Goal: Contribute content: Add original content to the website for others to see

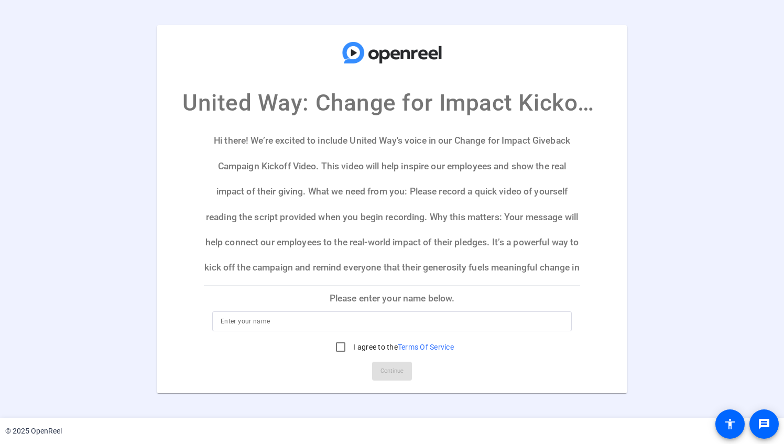
click at [266, 323] on input at bounding box center [392, 321] width 343 height 13
type input "[PERSON_NAME]"
click at [341, 342] on input "I agree to the Terms Of Service" at bounding box center [340, 346] width 21 height 21
checkbox input "true"
click at [390, 370] on span "Continue" at bounding box center [391, 371] width 23 height 16
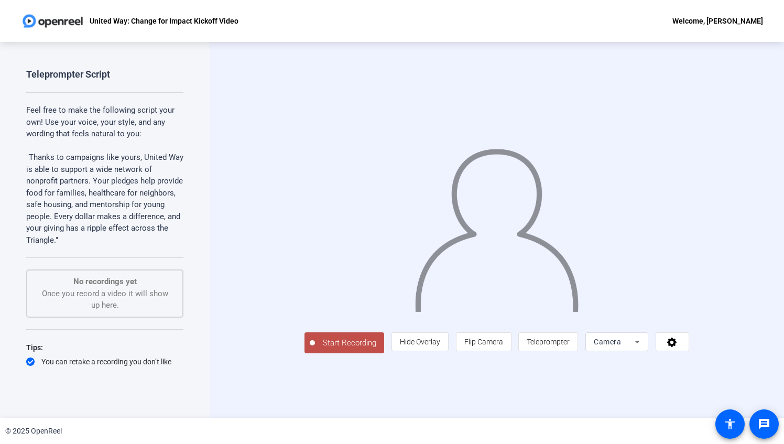
click at [643, 348] on icon at bounding box center [637, 341] width 13 height 13
click at [737, 370] on div at bounding box center [392, 222] width 784 height 444
click at [678, 347] on icon at bounding box center [672, 341] width 12 height 10
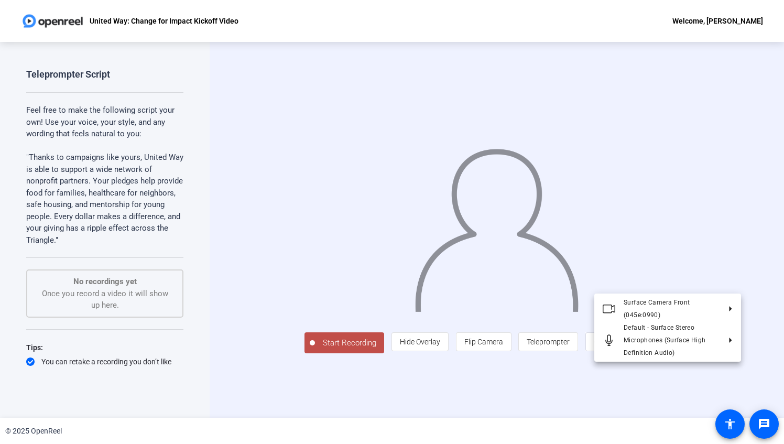
click at [662, 399] on div at bounding box center [392, 222] width 784 height 444
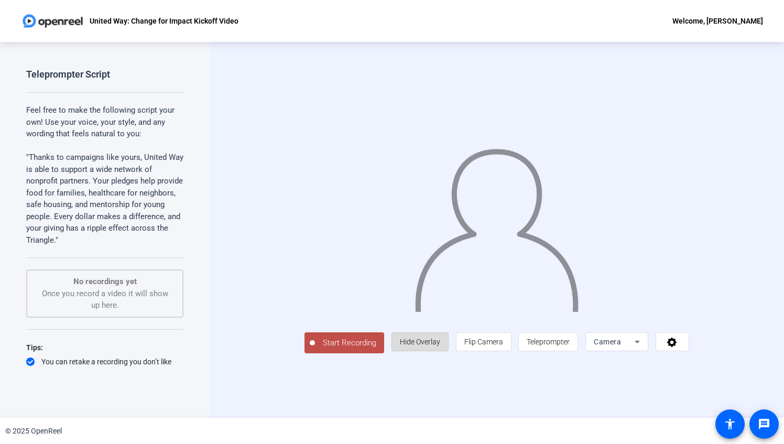
click at [440, 346] on span "Hide Overlay" at bounding box center [420, 341] width 40 height 8
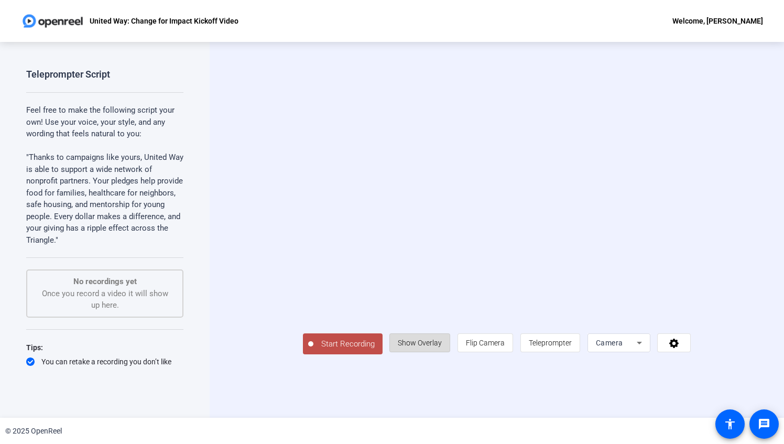
click at [442, 347] on span "Show Overlay" at bounding box center [420, 342] width 44 height 8
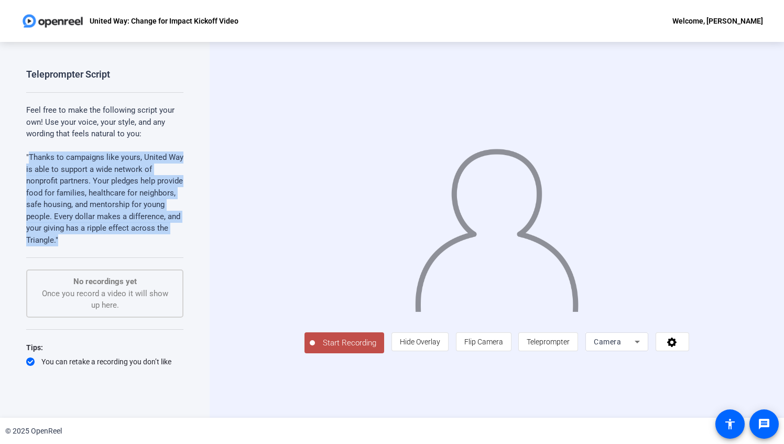
drag, startPoint x: 121, startPoint y: 236, endPoint x: 28, endPoint y: 154, distance: 123.2
click at [28, 154] on p ""Thanks to campaigns like yours, United Way is able to support a wide network o…" at bounding box center [104, 198] width 157 height 94
copy p "Thanks to campaigns like yours, United Way is able to support a wide network of…"
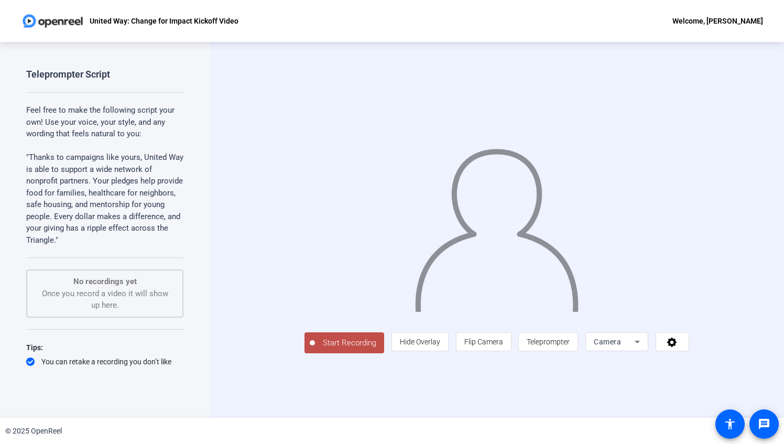
click at [240, 322] on div "Start Recording person Hide Overlay flip Flip Camera article Teleprompter Camera" at bounding box center [497, 230] width 574 height 376
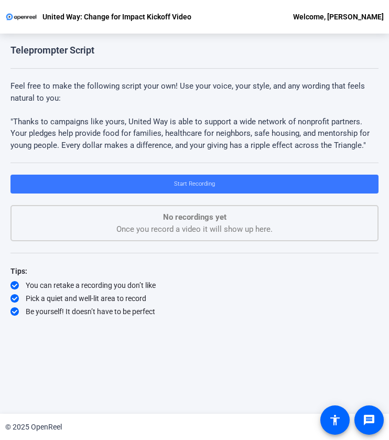
click at [281, 125] on p ""Thanks to campaigns like yours, United Way is able to support a wide network o…" at bounding box center [194, 134] width 368 height 36
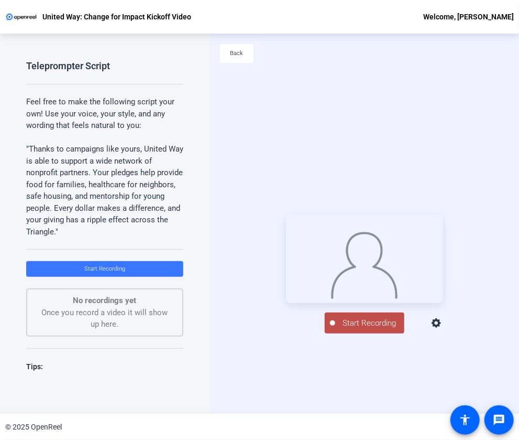
click at [429, 85] on div "Start Recording person Hide Overlay flip Flip Camera article Teleprompter Camera" at bounding box center [365, 274] width 310 height 380
click at [367, 329] on span "Start Recording" at bounding box center [369, 323] width 69 height 12
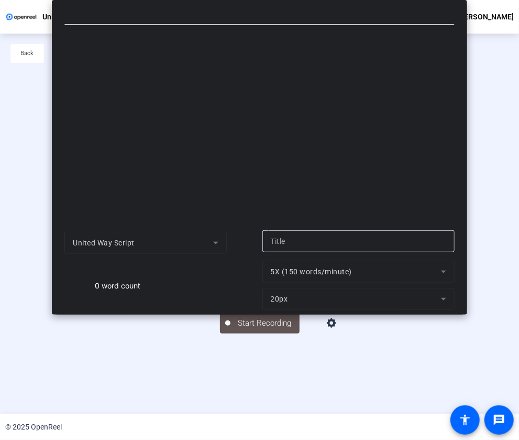
type input "United Way Script"
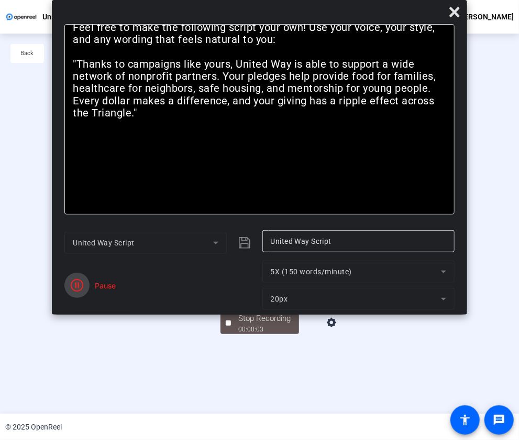
click at [87, 280] on span "button" at bounding box center [76, 284] width 25 height 25
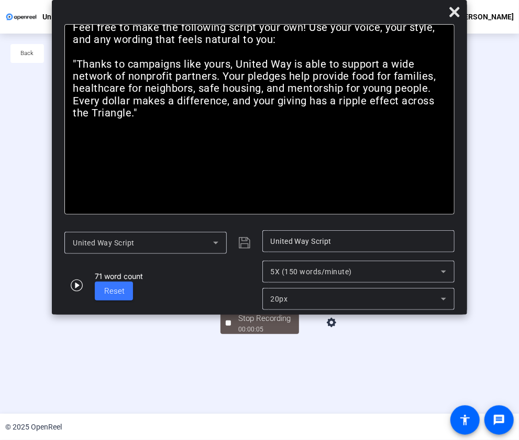
click at [180, 245] on div "United Way Script" at bounding box center [143, 242] width 140 height 13
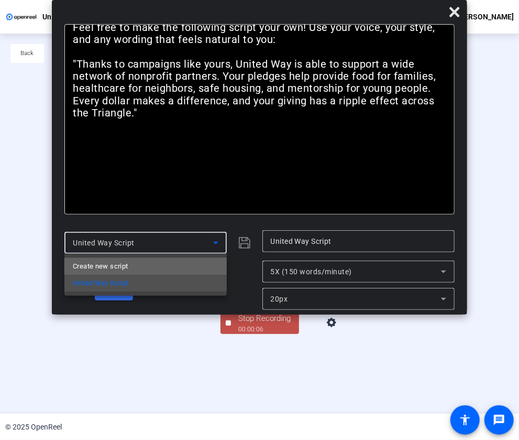
click at [163, 265] on mat-option "Create new script" at bounding box center [145, 266] width 162 height 17
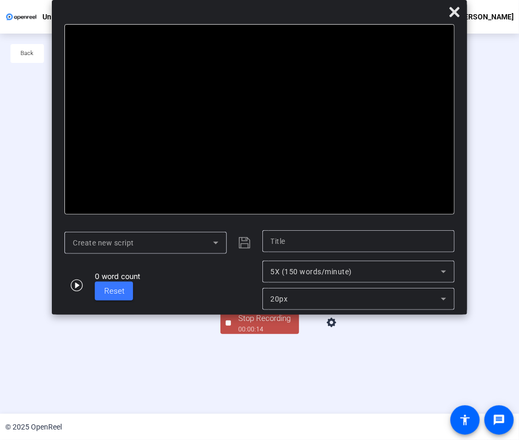
click at [221, 166] on div at bounding box center [259, 119] width 390 height 190
click at [203, 129] on div at bounding box center [259, 119] width 390 height 190
click at [110, 94] on div at bounding box center [259, 119] width 390 height 190
click at [218, 240] on icon at bounding box center [216, 242] width 13 height 13
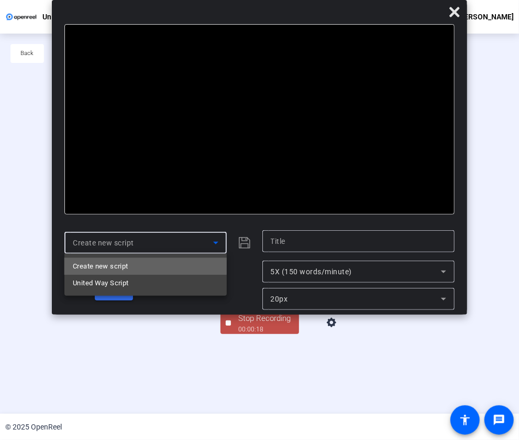
click at [140, 265] on mat-option "Create new script" at bounding box center [145, 266] width 162 height 17
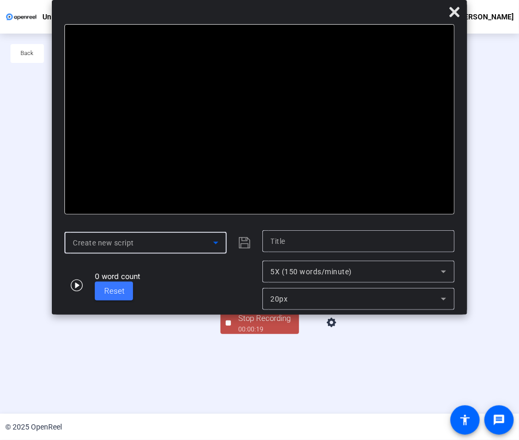
click at [284, 243] on input "text" at bounding box center [359, 241] width 176 height 13
click at [159, 26] on div at bounding box center [259, 119] width 390 height 190
click at [130, 57] on div at bounding box center [259, 119] width 390 height 190
click at [452, 12] on icon at bounding box center [454, 12] width 13 height 13
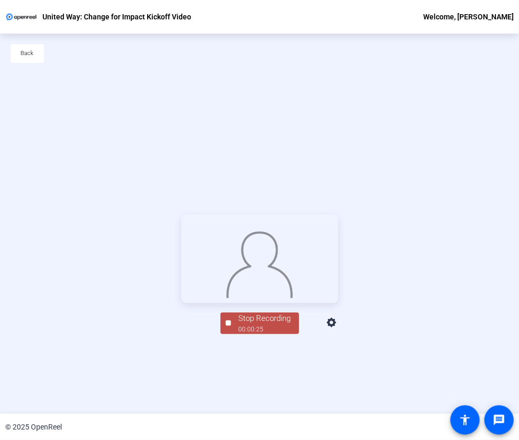
click at [256, 334] on div "00:00:25" at bounding box center [265, 328] width 52 height 9
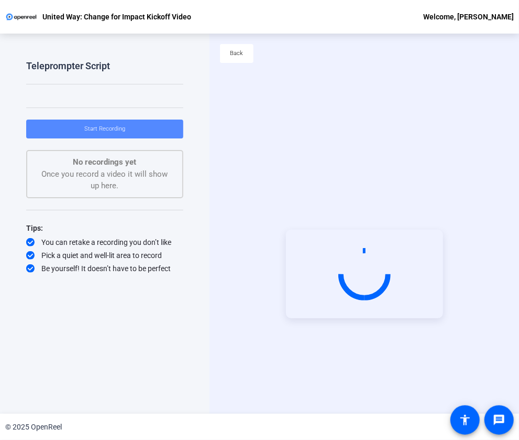
click at [122, 126] on span "Start Recording" at bounding box center [104, 128] width 41 height 7
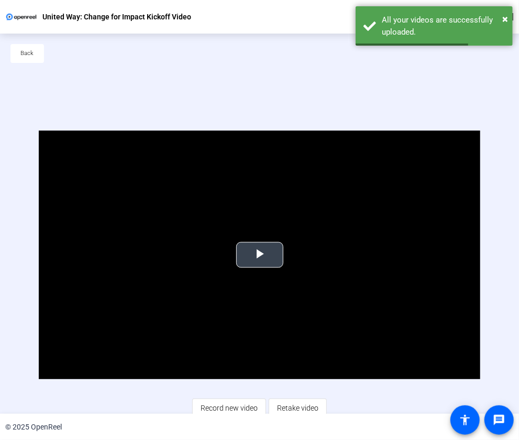
scroll to position [24, 0]
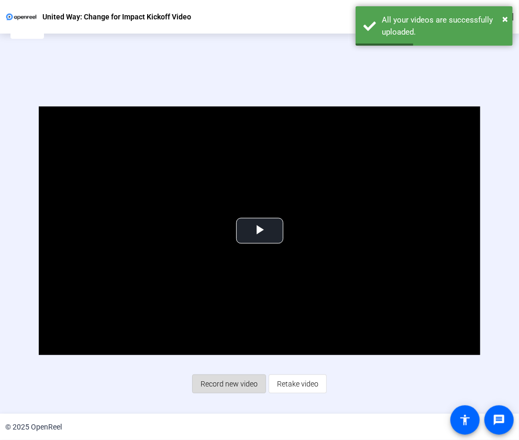
click at [244, 382] on span "Record new video" at bounding box center [229, 384] width 57 height 20
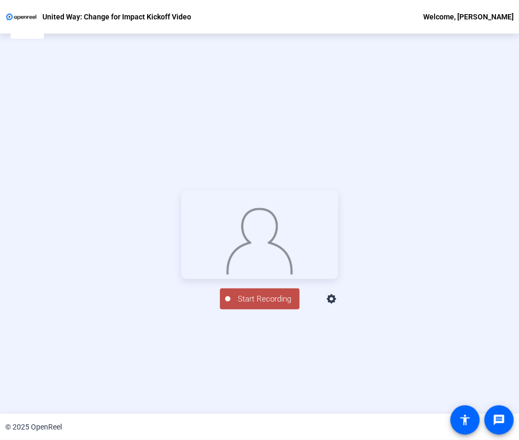
click at [253, 305] on span "Start Recording" at bounding box center [265, 299] width 69 height 12
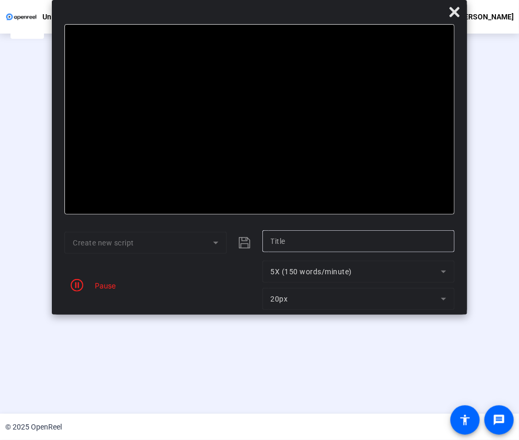
click at [253, 310] on div "00:01:00" at bounding box center [265, 304] width 52 height 9
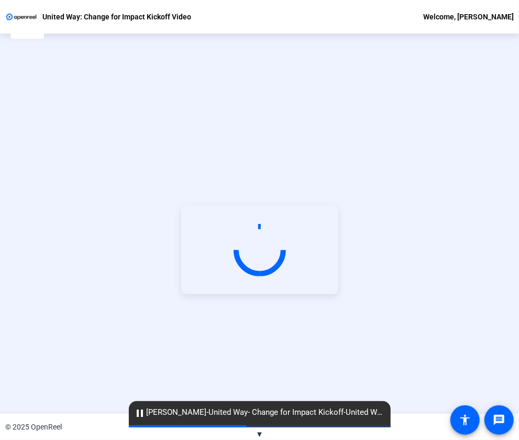
scroll to position [50, 0]
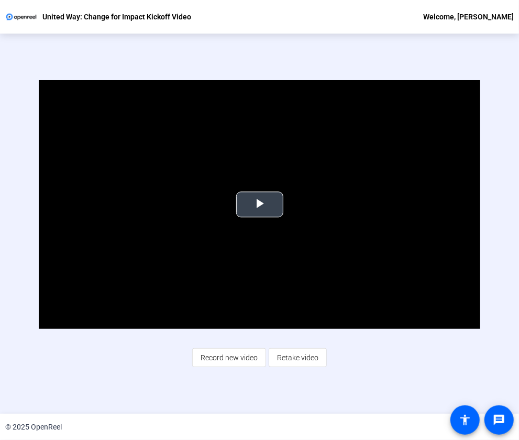
click at [260, 204] on span "Video Player" at bounding box center [260, 204] width 0 height 0
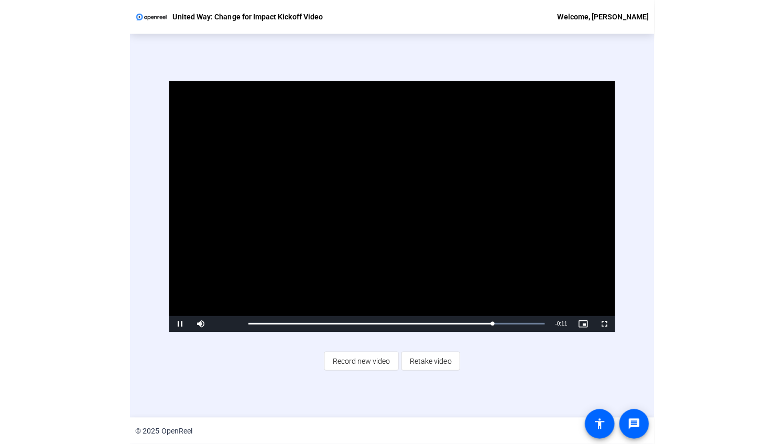
scroll to position [0, 0]
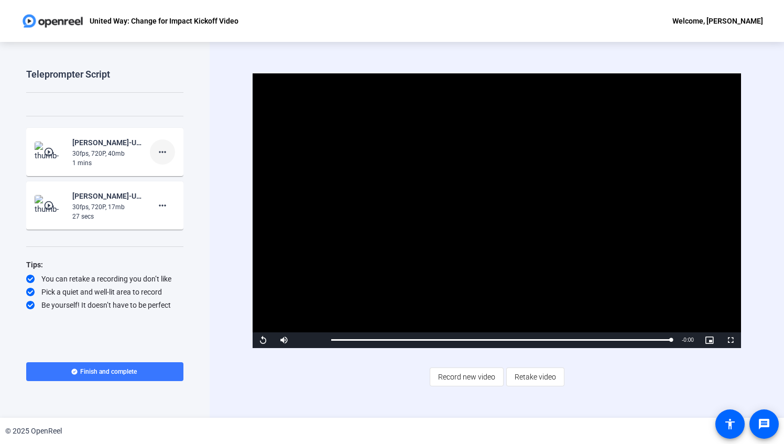
click at [161, 152] on mat-icon "more_horiz" at bounding box center [162, 152] width 13 height 13
click at [210, 249] on div at bounding box center [392, 222] width 784 height 444
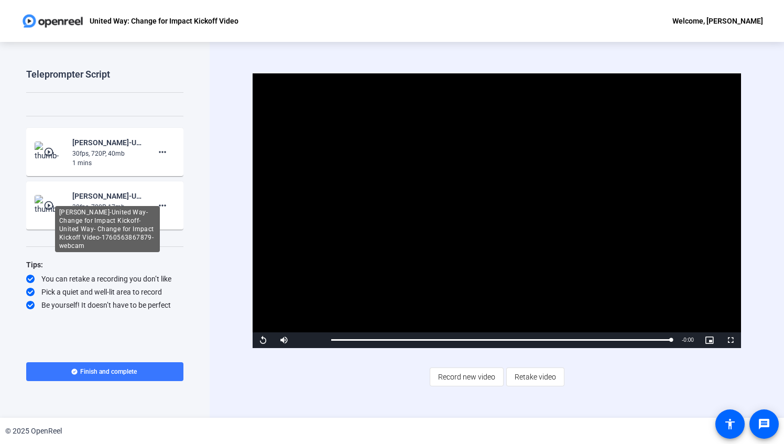
click at [58, 207] on div "[PERSON_NAME]-United Way- Change for Impact Kickoff-United Way- Change for Impa…" at bounding box center [107, 229] width 105 height 46
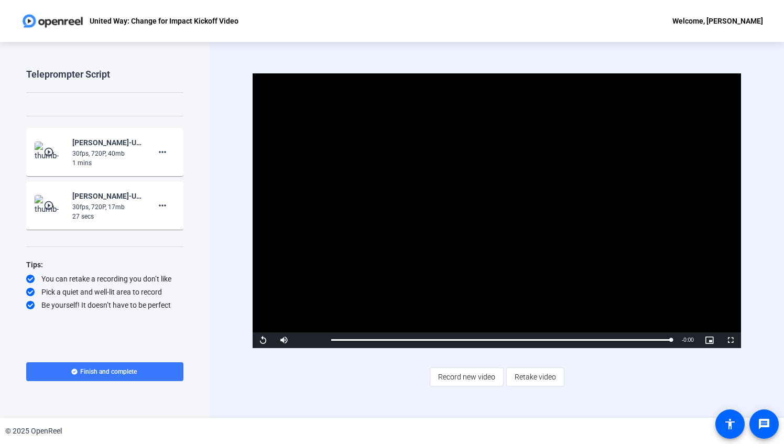
click at [44, 202] on mat-icon "play_circle_outline" at bounding box center [49, 205] width 13 height 10
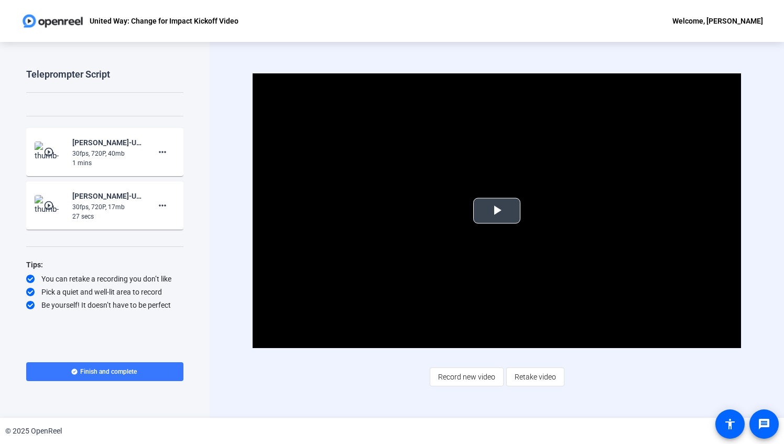
click at [497, 211] on span "Video Player" at bounding box center [497, 211] width 0 height 0
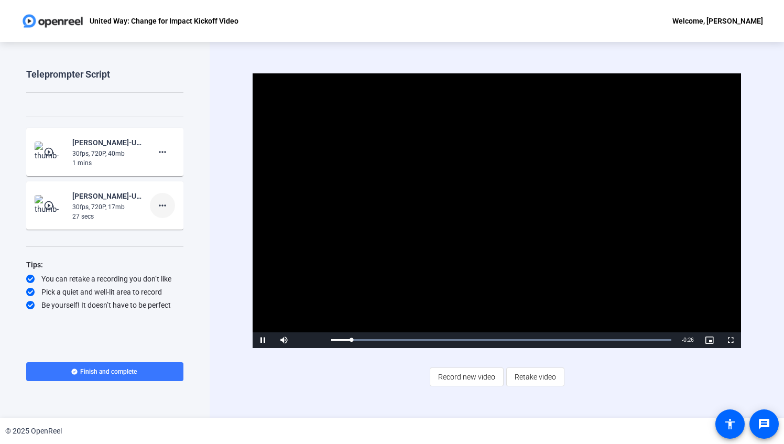
click at [166, 206] on mat-icon "more_horiz" at bounding box center [162, 205] width 13 height 13
click at [166, 224] on span "Delete clip" at bounding box center [179, 227] width 42 height 13
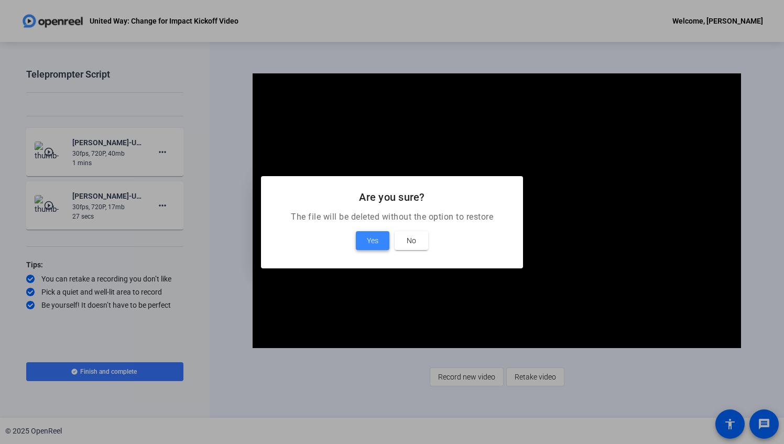
click at [375, 241] on span "Yes" at bounding box center [373, 240] width 12 height 13
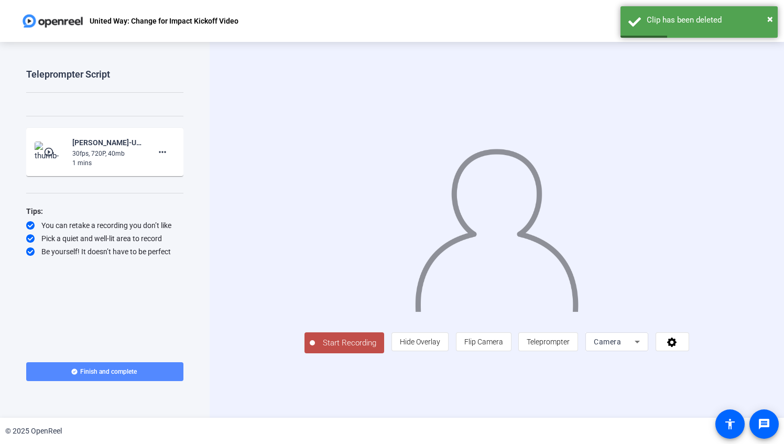
click at [111, 369] on span "Finish and complete" at bounding box center [108, 371] width 57 height 8
